Goal: Task Accomplishment & Management: Manage account settings

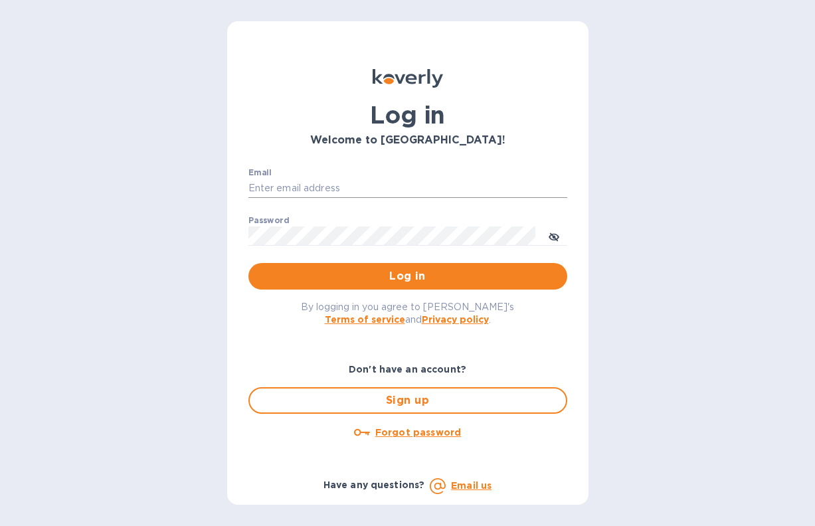
click at [283, 189] on input "Email" at bounding box center [407, 189] width 319 height 20
type input "[EMAIL_ADDRESS][DOMAIN_NAME]"
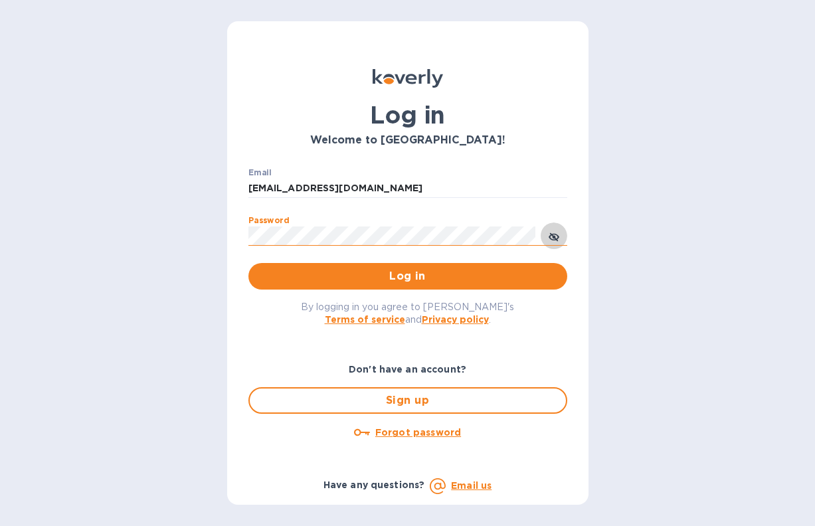
click at [545, 231] on button "toggle password visibility" at bounding box center [554, 236] width 27 height 27
click at [162, 252] on div "Log in Welcome to [GEOGRAPHIC_DATA]! Email [EMAIL_ADDRESS][DOMAIN_NAME] ​ Passw…" at bounding box center [407, 263] width 815 height 526
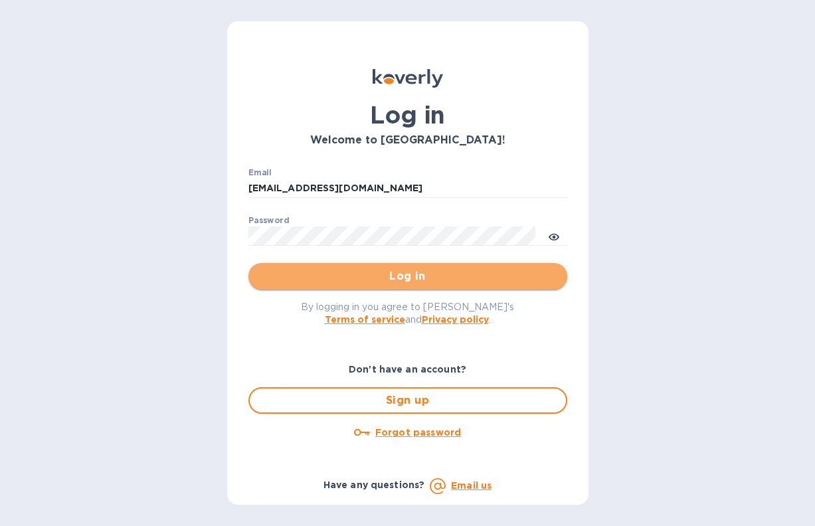
click at [294, 272] on span "Log in" at bounding box center [408, 276] width 298 height 16
